Goal: Information Seeking & Learning: Learn about a topic

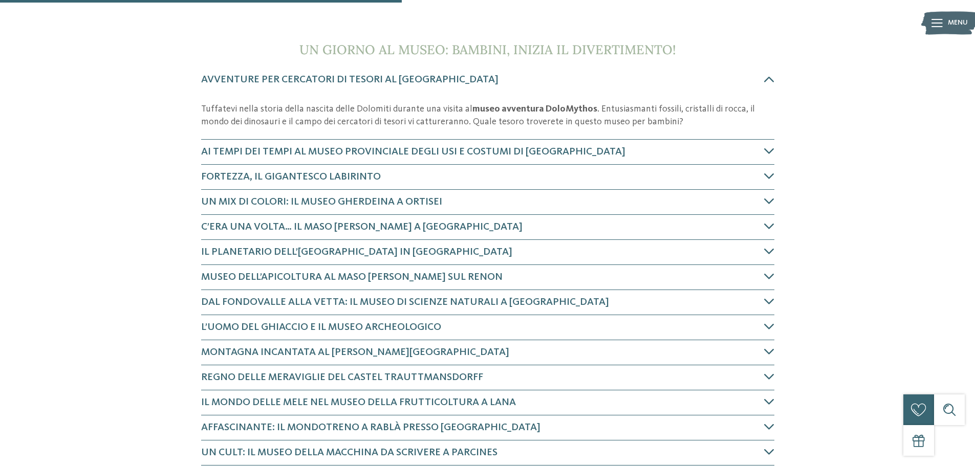
scroll to position [409, 0]
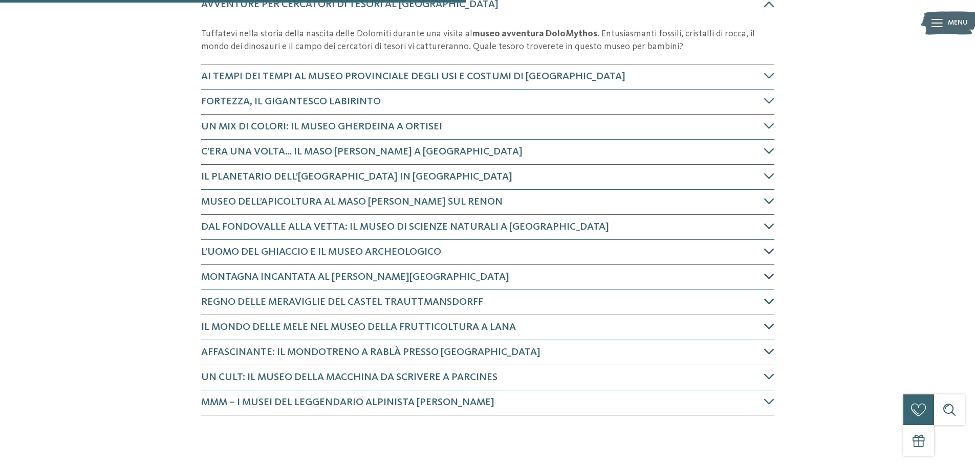
click at [351, 155] on span "C’era una volta… Il Maso [PERSON_NAME] a [GEOGRAPHIC_DATA]" at bounding box center [361, 152] width 321 height 10
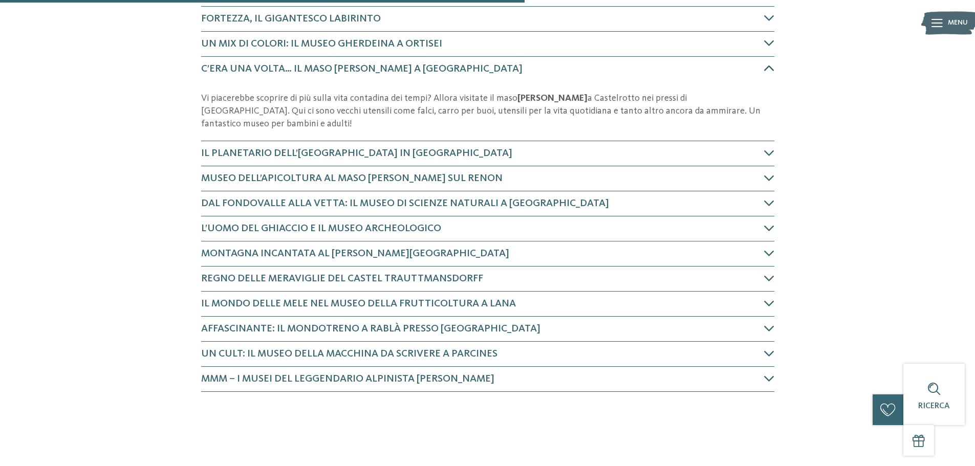
scroll to position [544, 0]
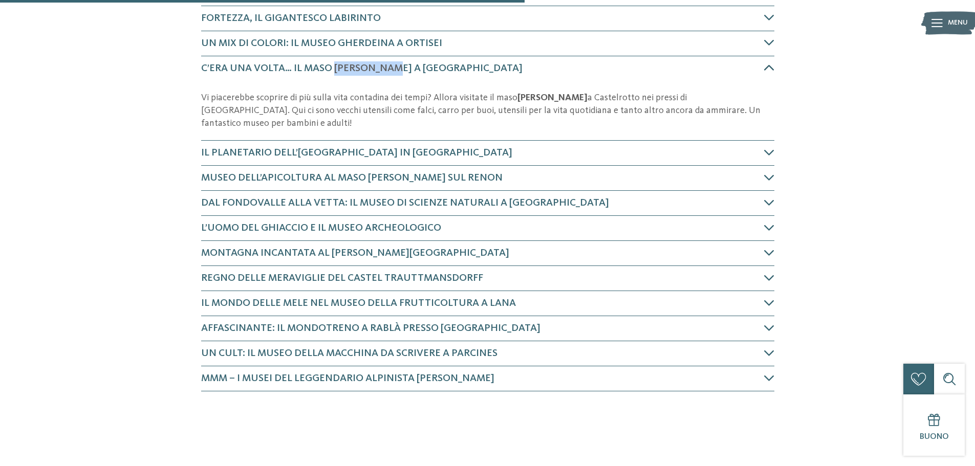
drag, startPoint x: 334, startPoint y: 71, endPoint x: 399, endPoint y: 75, distance: 65.1
click at [399, 75] on h4 "C’era una volta… Il Maso [PERSON_NAME] a [GEOGRAPHIC_DATA]" at bounding box center [482, 68] width 563 height 14
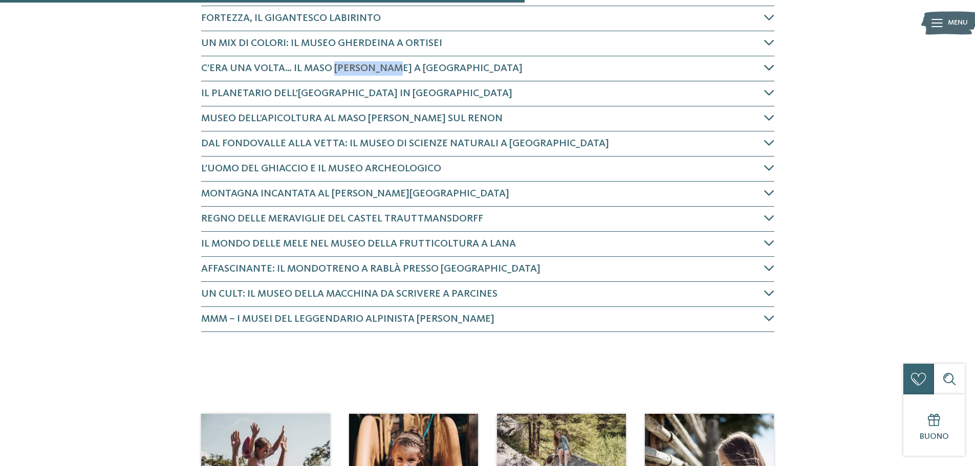
copy span "[PERSON_NAME]"
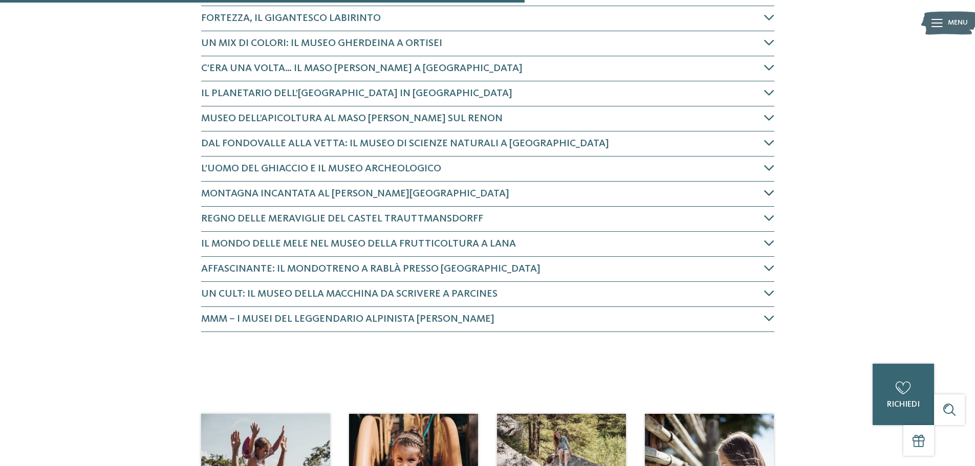
click at [439, 197] on span "Montagna incantata al [PERSON_NAME][GEOGRAPHIC_DATA]" at bounding box center [355, 194] width 308 height 10
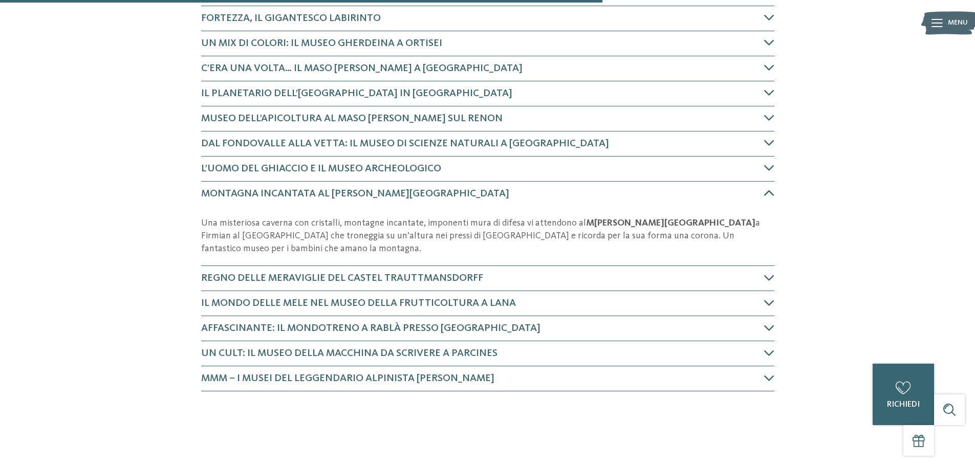
scroll to position [669, 0]
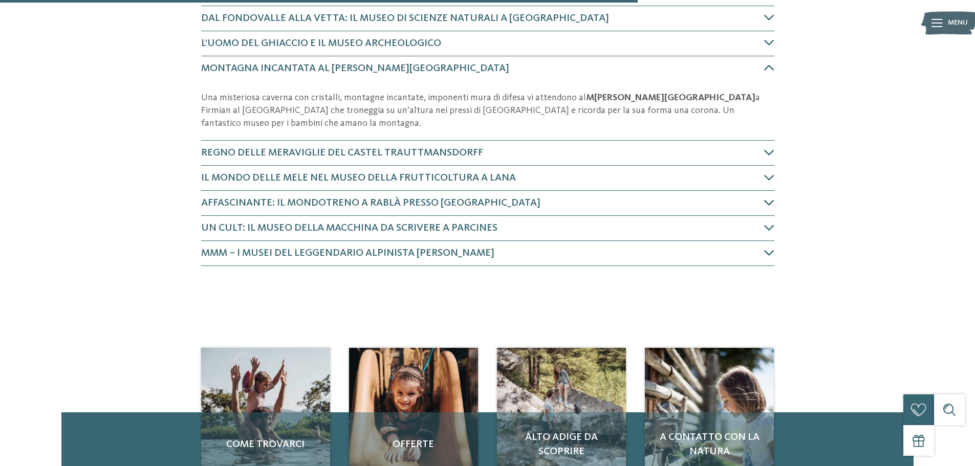
click at [393, 204] on span "Affascinante: il Mondotreno a Rablà presso [GEOGRAPHIC_DATA]" at bounding box center [370, 203] width 339 height 10
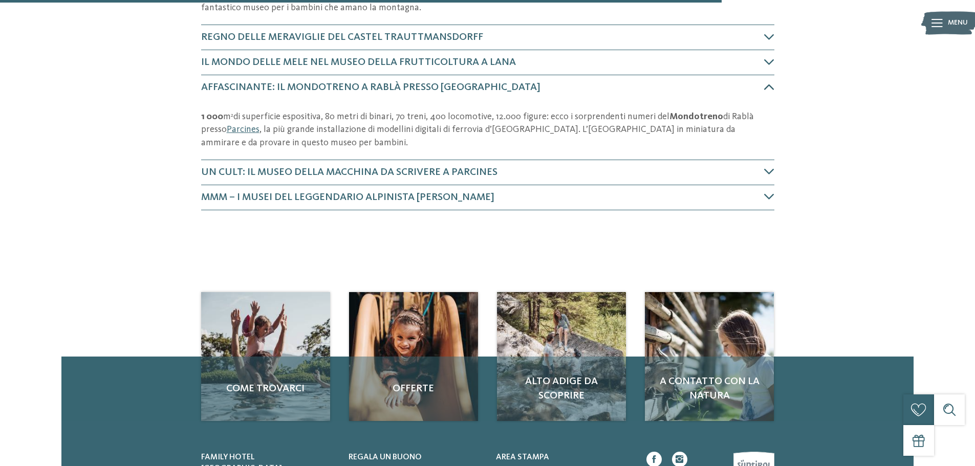
scroll to position [804, 0]
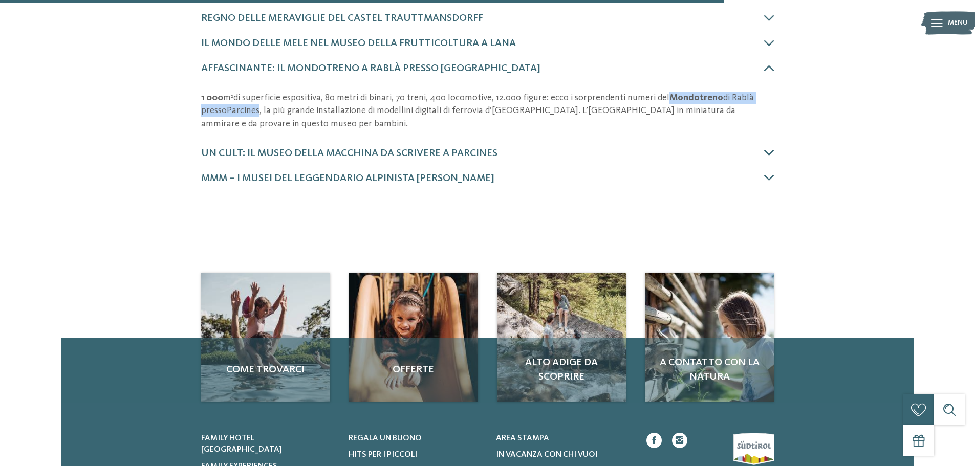
drag, startPoint x: 667, startPoint y: 99, endPoint x: 258, endPoint y: 113, distance: 409.1
click at [258, 113] on p "1 000 m 2 di superficie espositiva, 80 metri di binari, 70 treni, 400 locomotiv…" at bounding box center [487, 111] width 573 height 39
copy p "Mondotreno di Rablà presso [GEOGRAPHIC_DATA]"
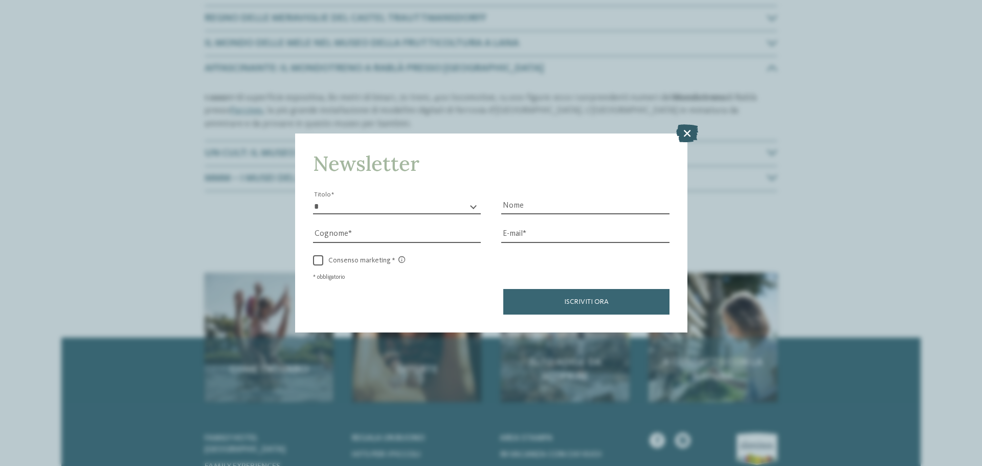
click at [692, 134] on icon at bounding box center [687, 133] width 22 height 18
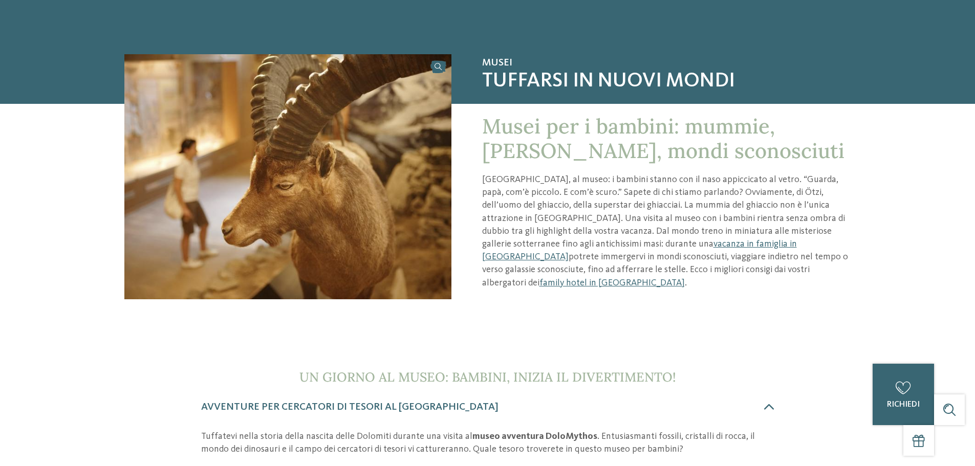
scroll to position [0, 0]
